Goal: Transaction & Acquisition: Purchase product/service

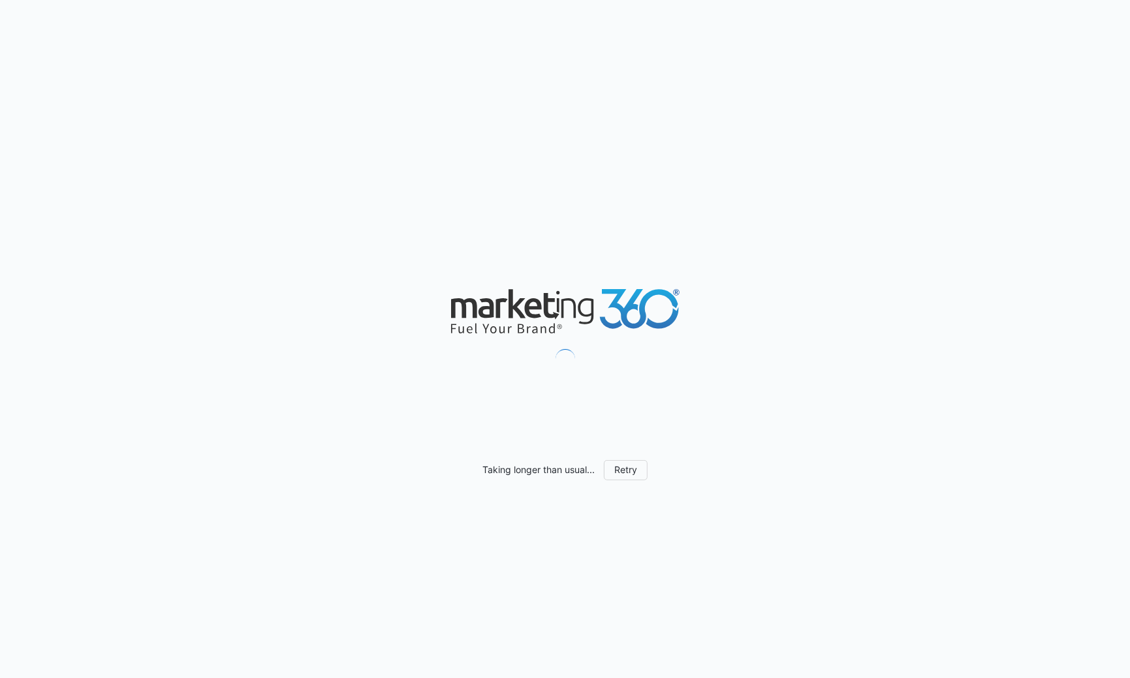
scroll to position [667, 0]
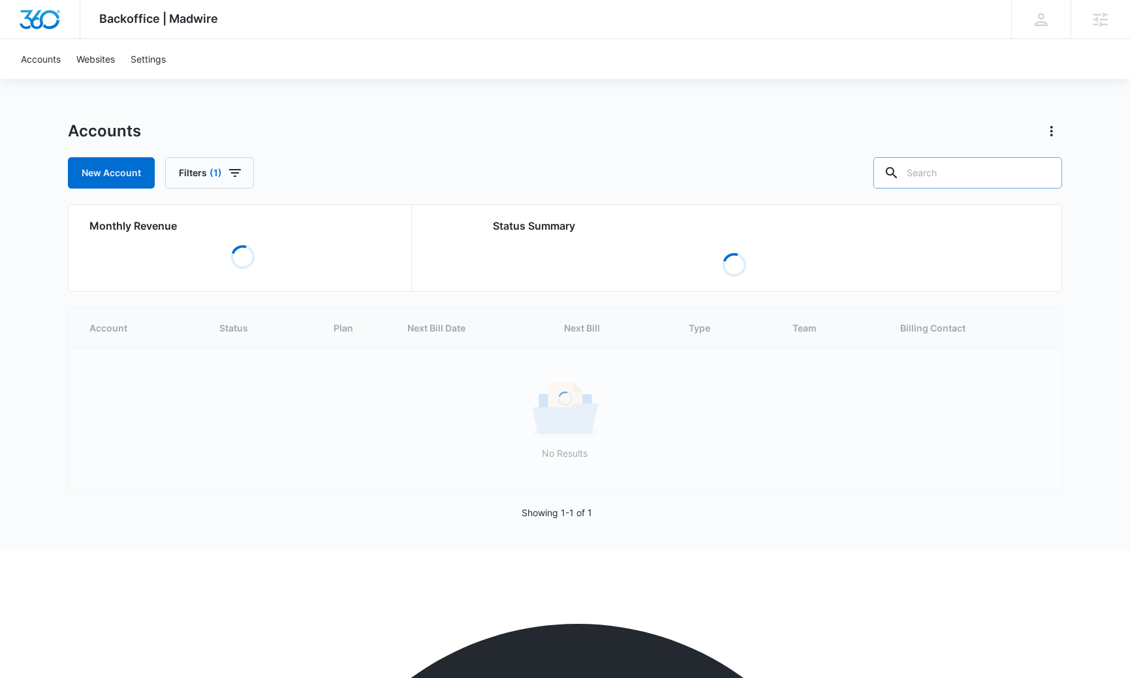
click at [1014, 171] on input "text" at bounding box center [968, 172] width 189 height 31
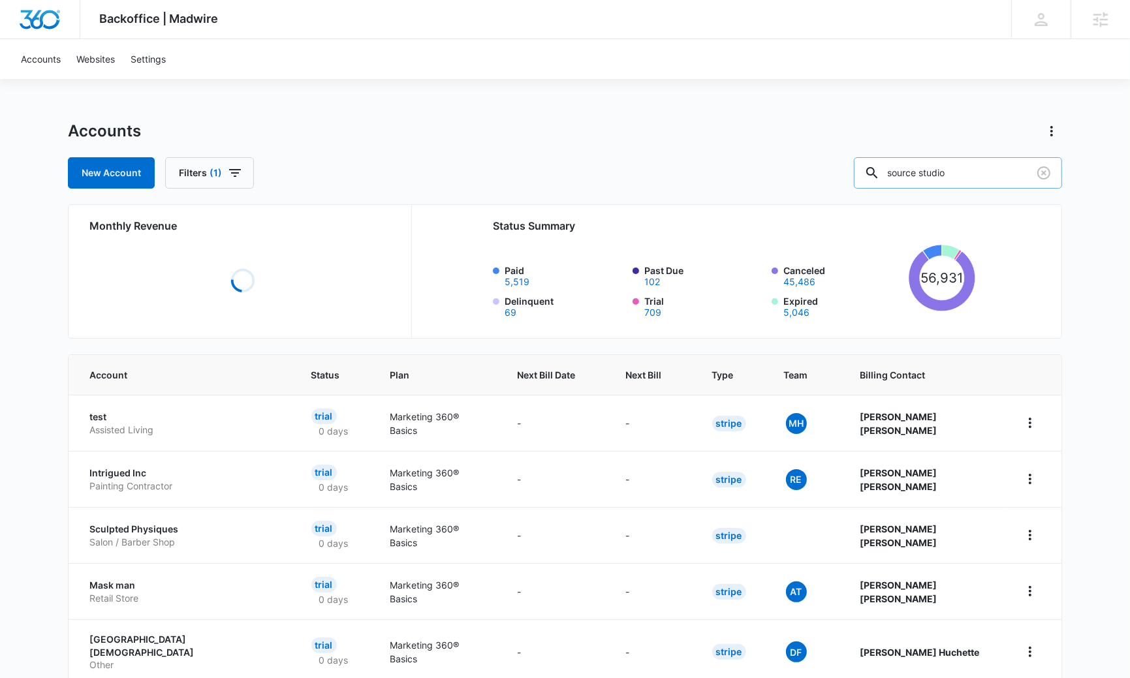
type input "source studio"
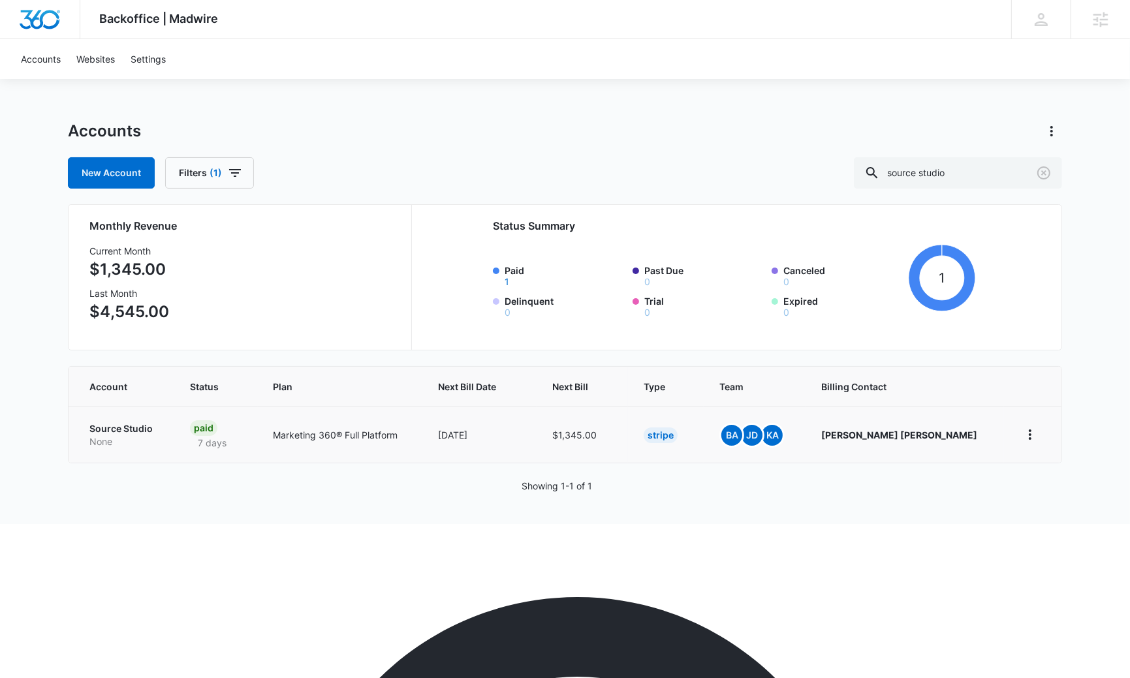
click at [112, 431] on p "Source Studio" at bounding box center [123, 428] width 69 height 13
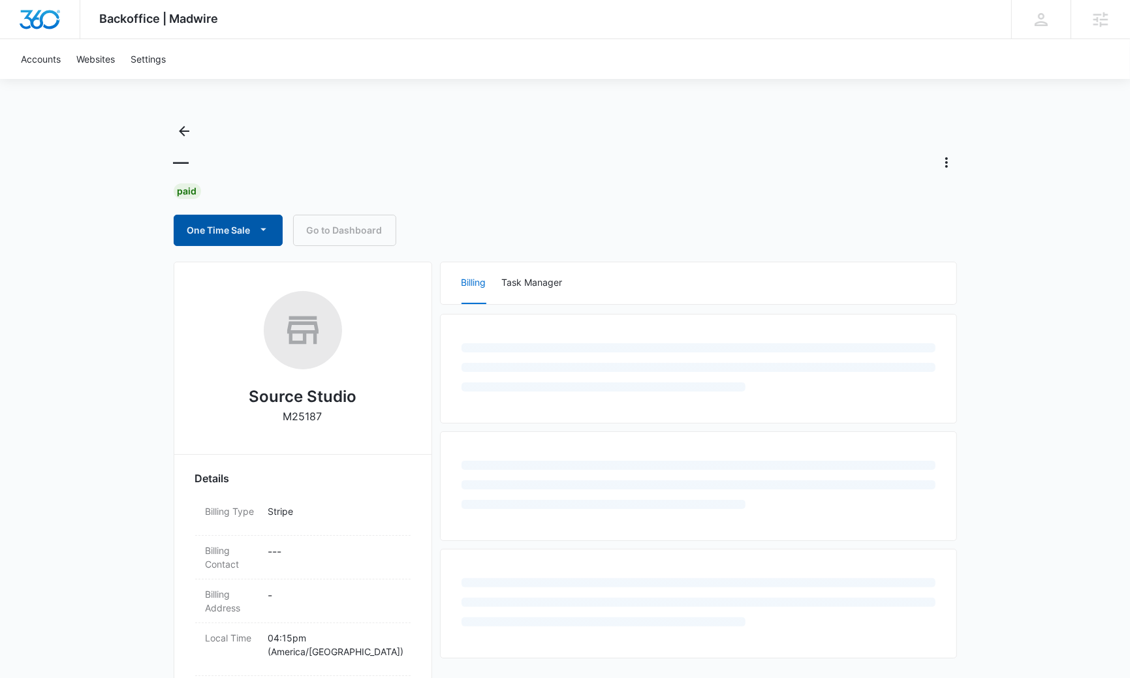
click at [229, 225] on button "One Time Sale" at bounding box center [228, 230] width 109 height 31
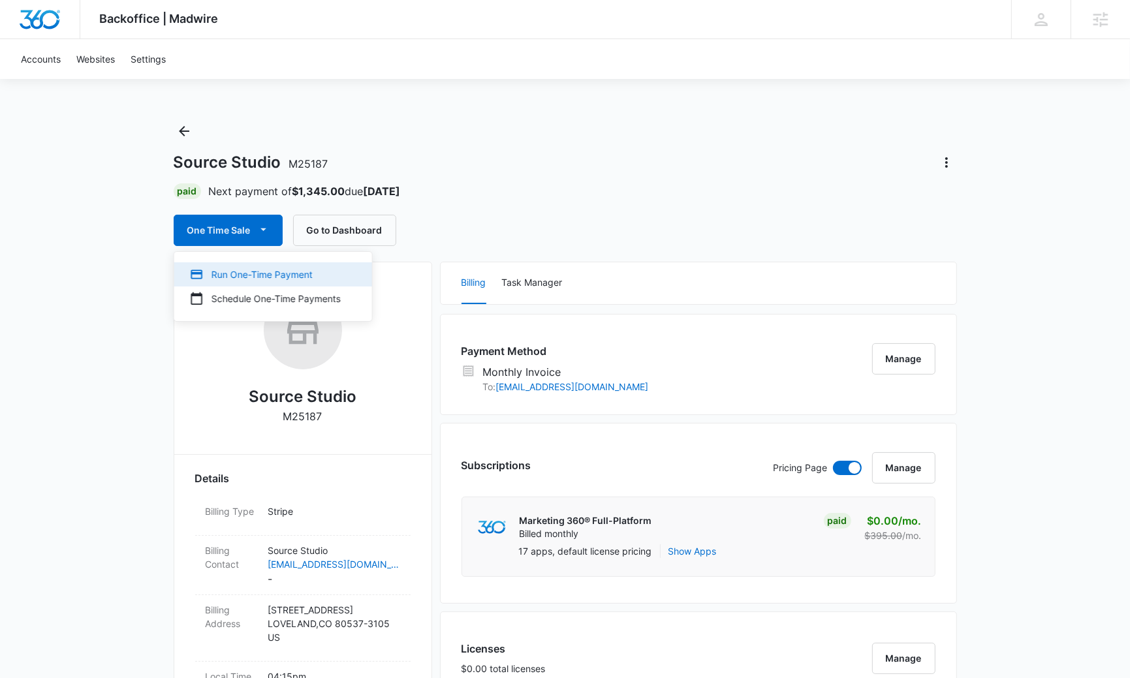
click at [242, 275] on div "Run One-Time Payment" at bounding box center [265, 275] width 151 height 14
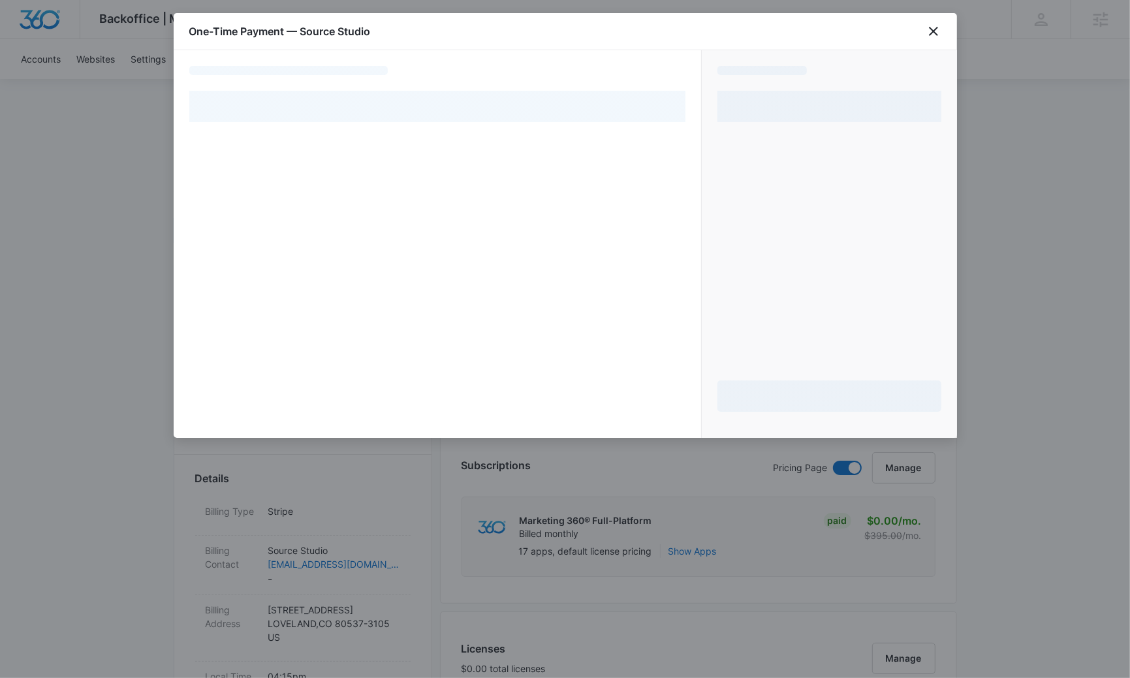
select select "MANUAL_INVOICE"
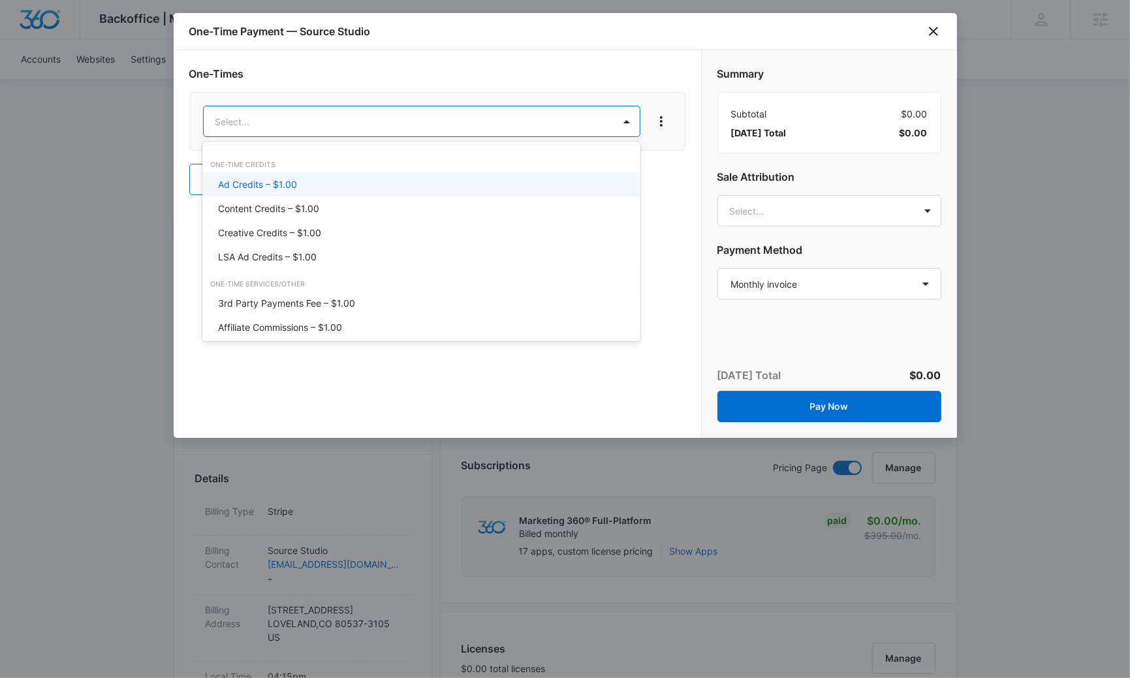
click at [323, 178] on div "Ad Credits – $1.00" at bounding box center [420, 185] width 404 height 14
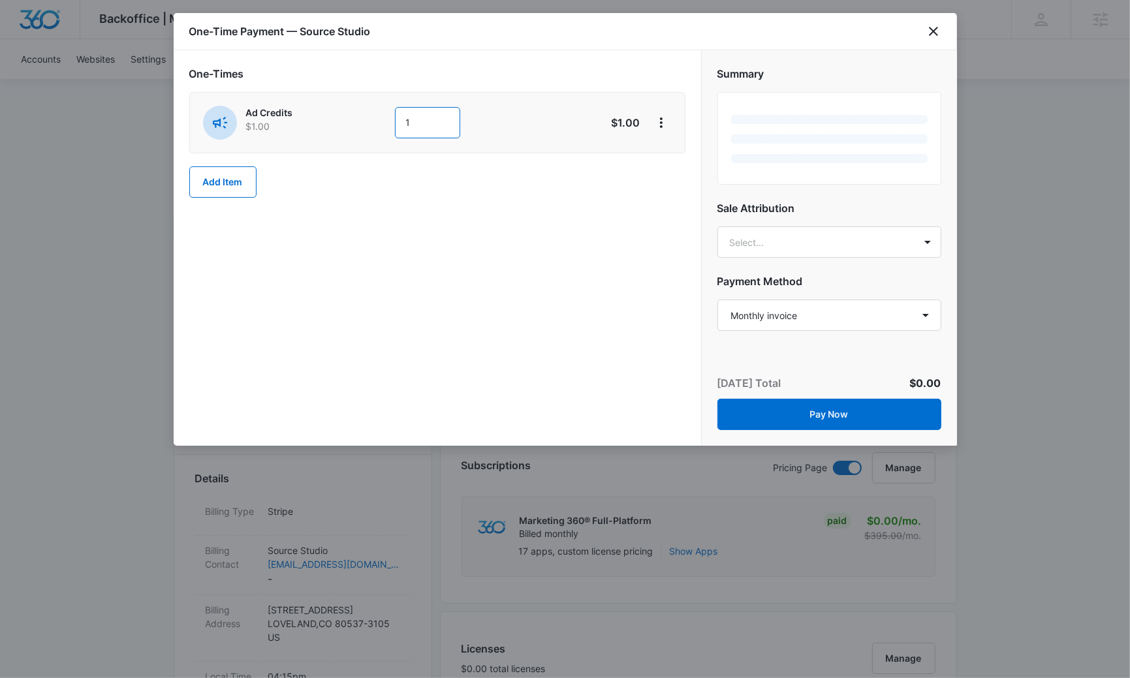
click at [432, 128] on input "1" at bounding box center [427, 122] width 65 height 31
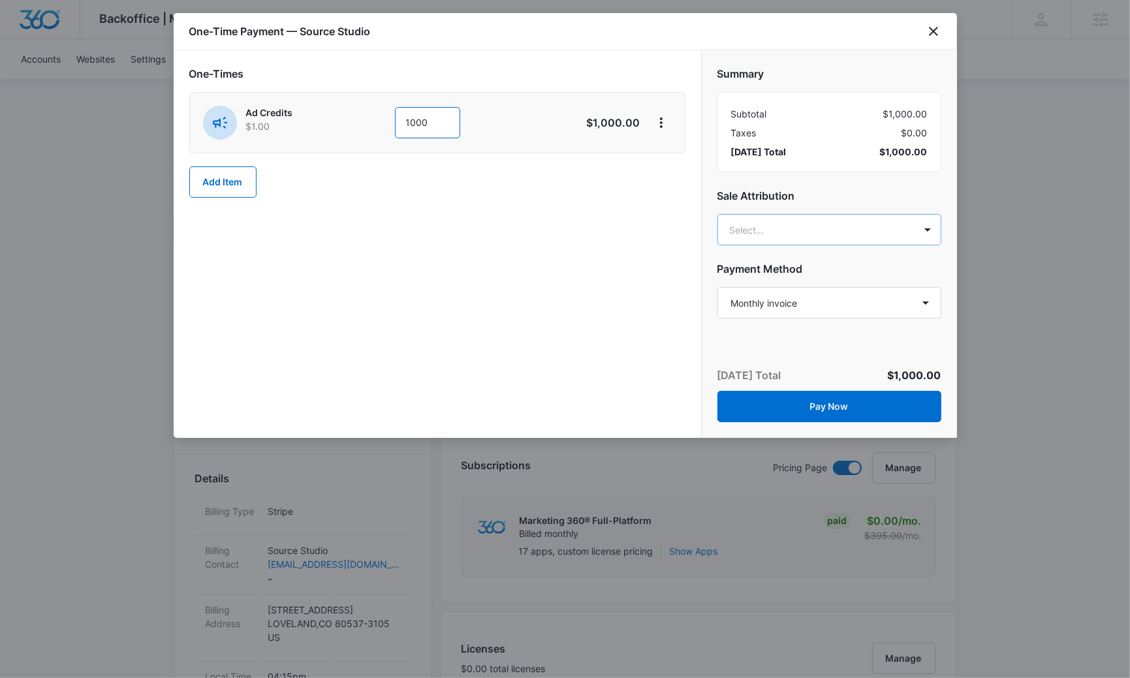
type input "1000"
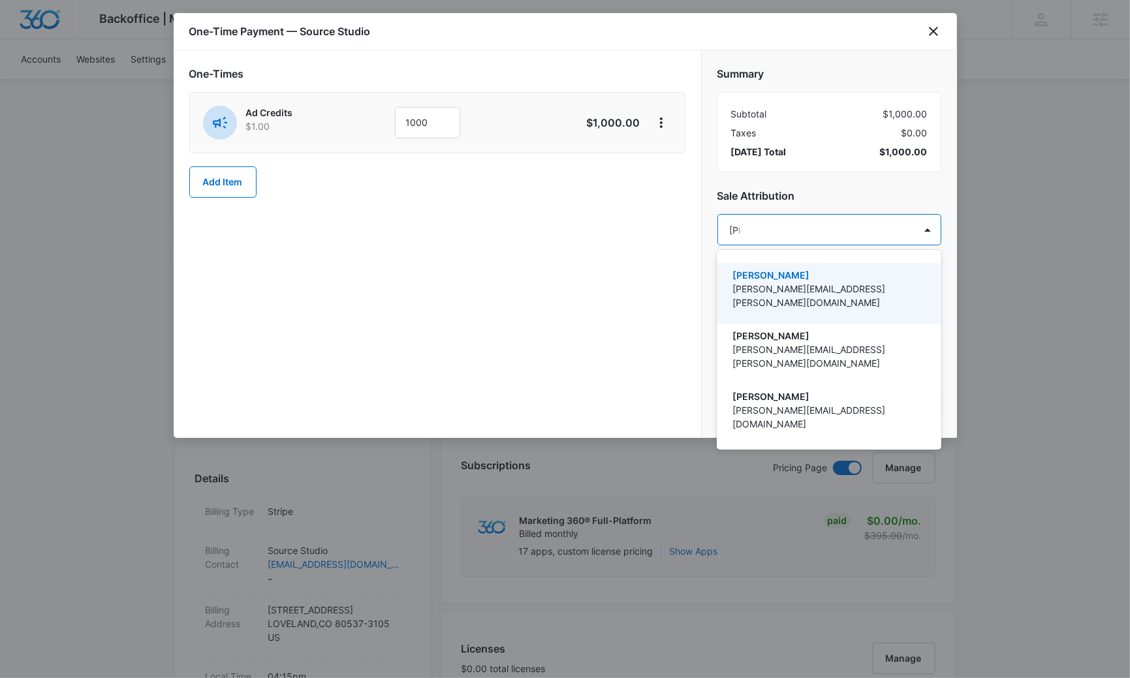
type input "[PERSON_NAME]"
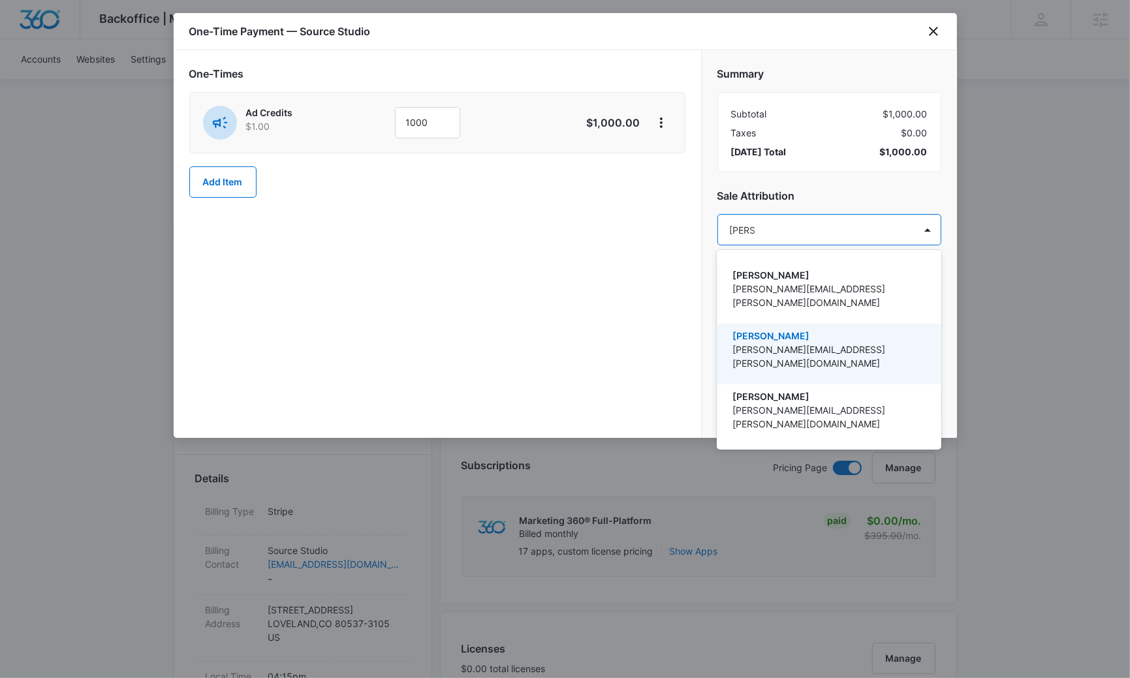
click at [806, 329] on p "[PERSON_NAME]" at bounding box center [828, 336] width 190 height 14
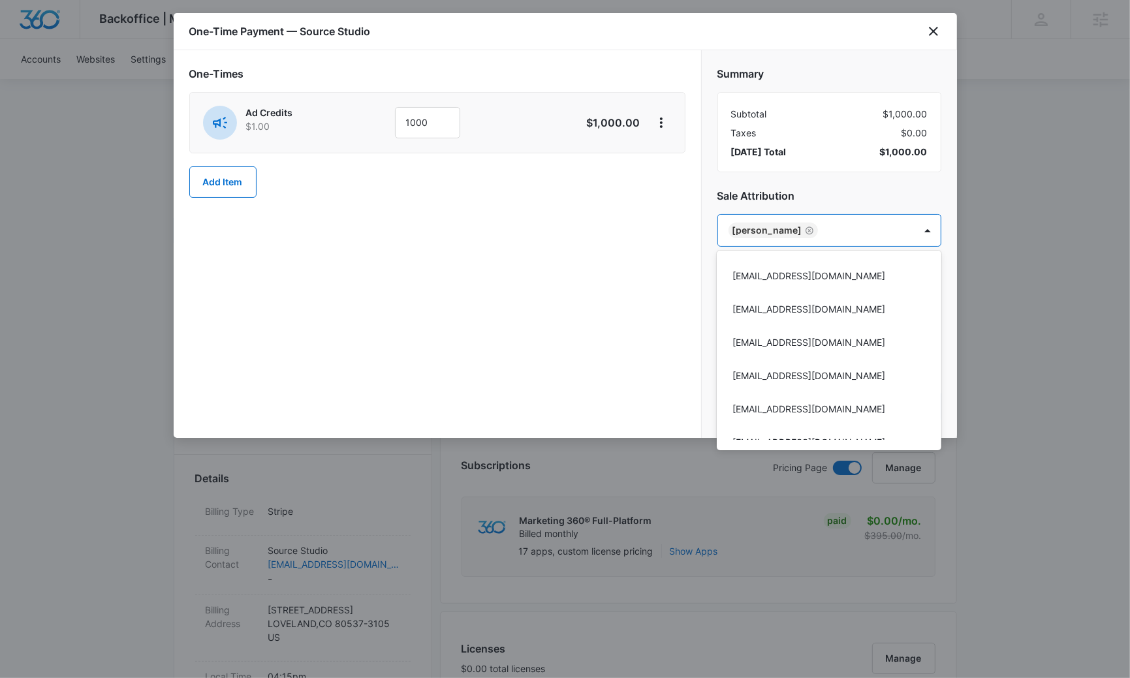
click at [594, 308] on div at bounding box center [565, 339] width 1130 height 678
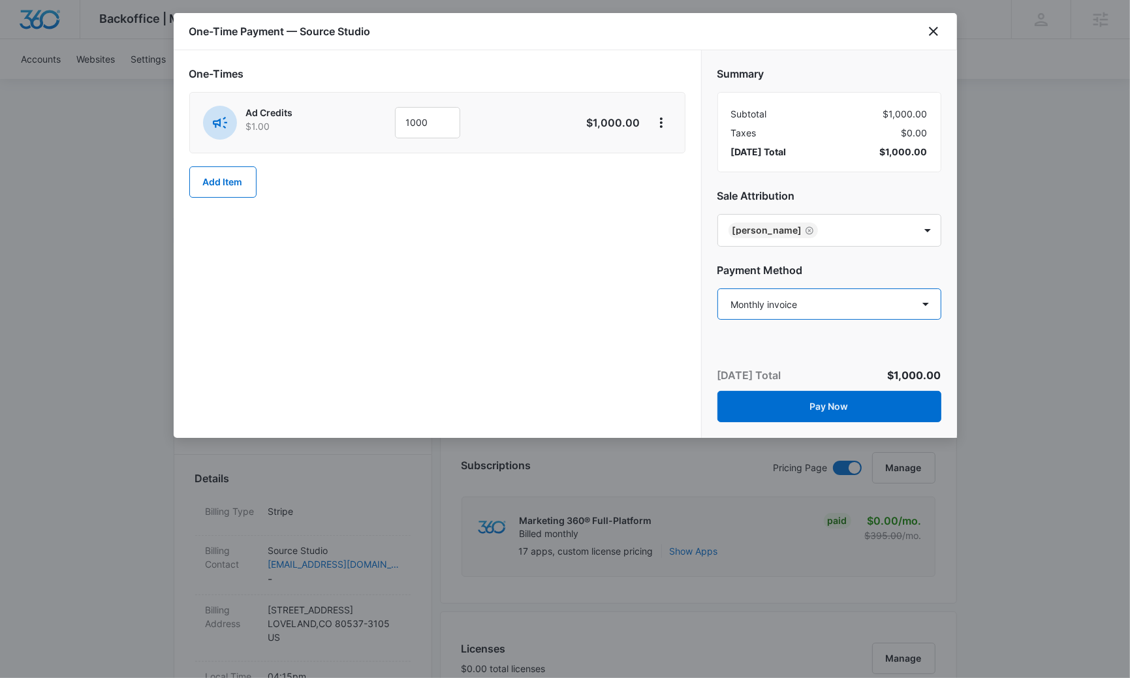
click at [855, 310] on select "Select a payment method Visa ending in 5161 New payment method Monthly invoice" at bounding box center [830, 304] width 224 height 31
select select "pm_1MtF2wA4n8RTgNjUJ6F5Kayu"
click at [718, 289] on select "Select a payment method Visa ending in 5161 New payment method Monthly invoice" at bounding box center [830, 304] width 224 height 31
click at [812, 409] on button "Pay Now" at bounding box center [830, 406] width 224 height 31
